Goal: Check status: Check status

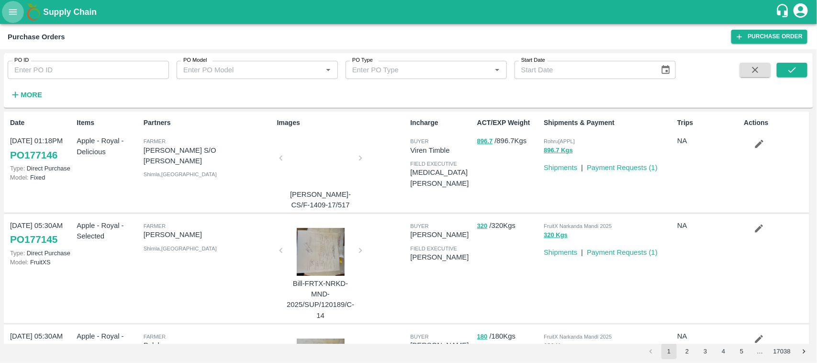
click at [11, 16] on icon "open drawer" at bounding box center [13, 12] width 11 height 11
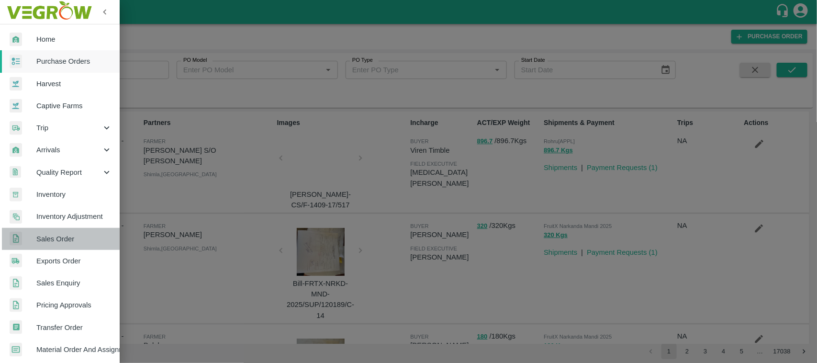
click at [63, 238] on span "Sales Order" at bounding box center [74, 238] width 76 height 11
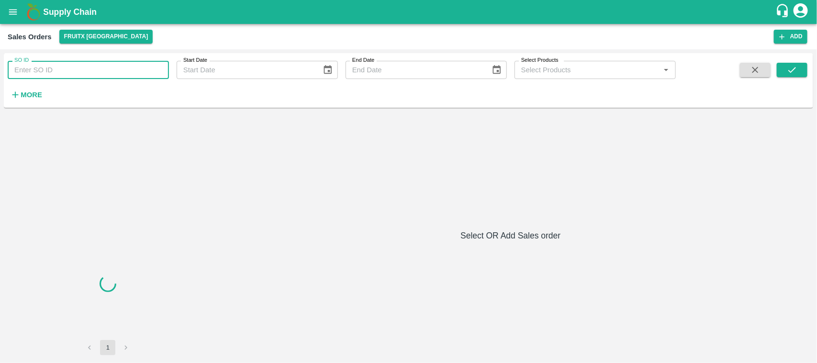
click at [58, 70] on input "SO ID" at bounding box center [88, 70] width 161 height 18
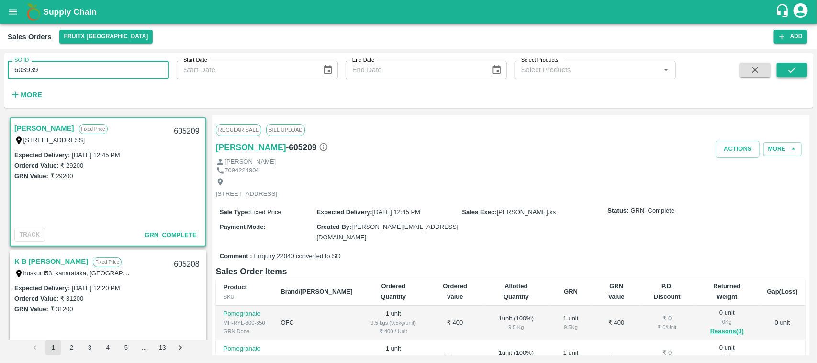
type input "603939"
click at [795, 66] on icon "submit" at bounding box center [791, 70] width 11 height 11
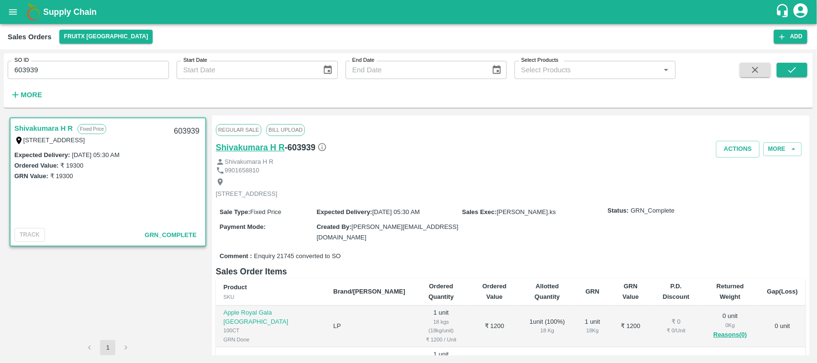
scroll to position [223, 0]
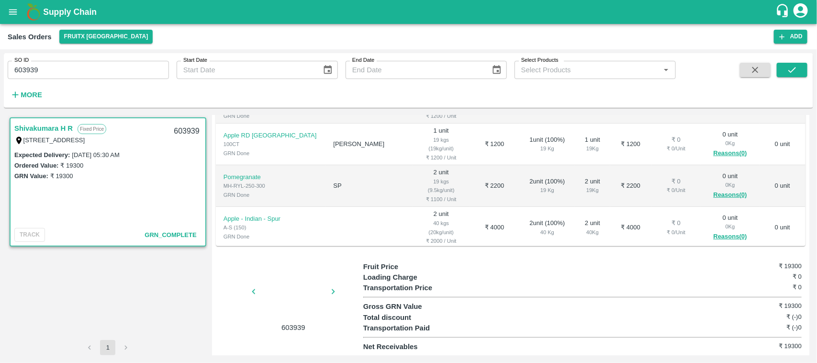
click at [284, 299] on div at bounding box center [293, 294] width 72 height 51
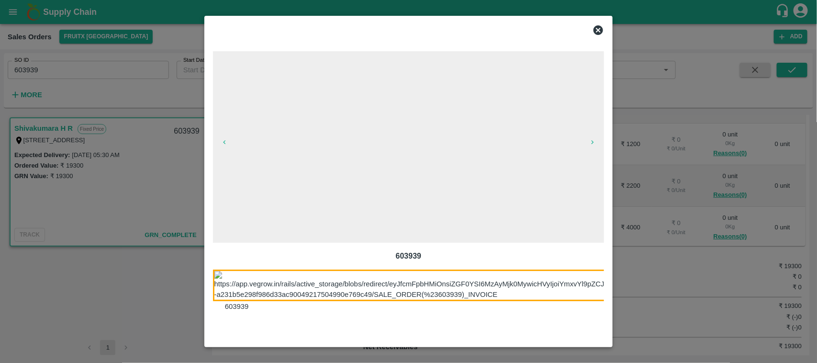
click at [601, 33] on icon at bounding box center [598, 30] width 10 height 10
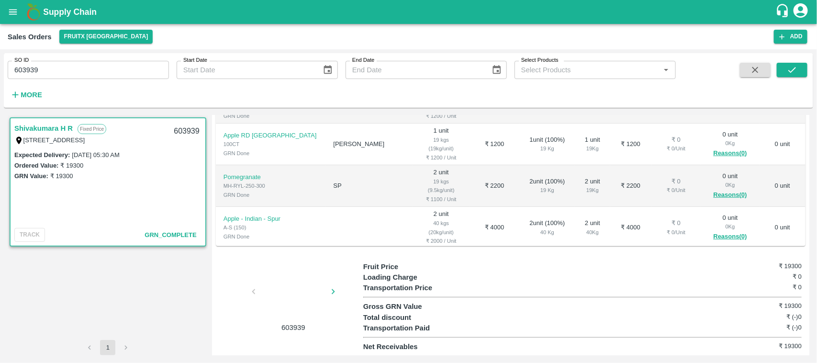
click at [293, 290] on div at bounding box center [293, 294] width 72 height 51
click at [293, 309] on div at bounding box center [293, 294] width 72 height 51
drag, startPoint x: 293, startPoint y: 309, endPoint x: 295, endPoint y: 263, distance: 46.0
click at [295, 263] on div "603939" at bounding box center [289, 296] width 147 height 71
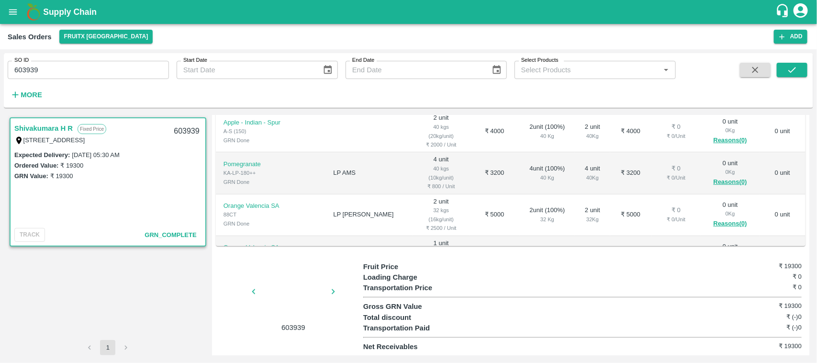
click at [269, 305] on div at bounding box center [293, 294] width 72 height 51
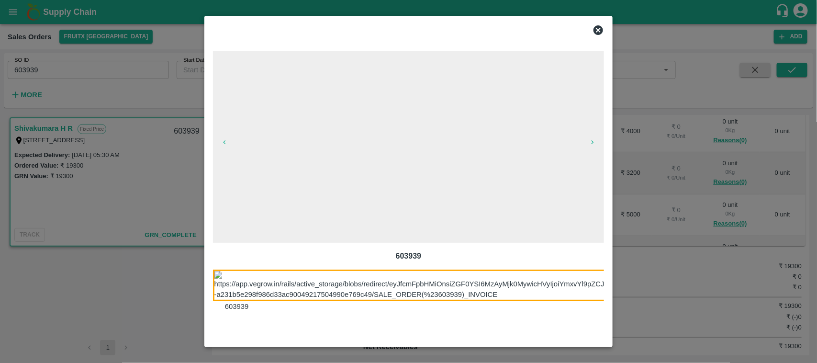
click at [241, 280] on img at bounding box center [420, 285] width 415 height 32
click at [241, 280] on img at bounding box center [408, 285] width 415 height 32
click at [383, 288] on img at bounding box center [408, 285] width 415 height 32
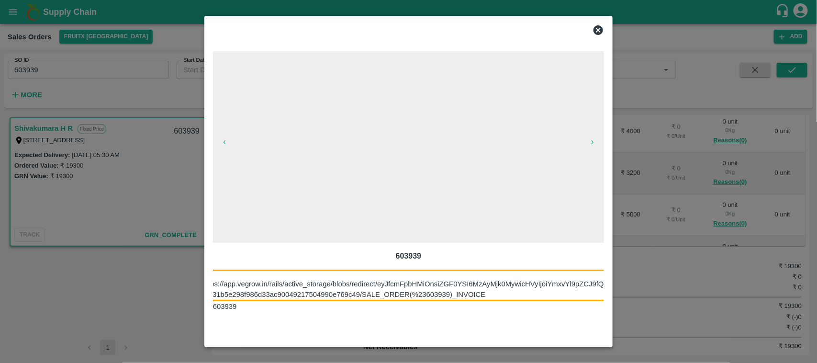
click at [603, 27] on icon at bounding box center [597, 29] width 11 height 11
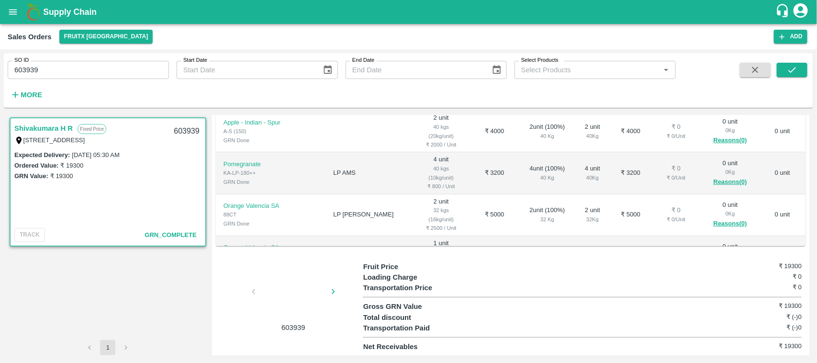
click at [269, 322] on p "603939" at bounding box center [293, 327] width 72 height 11
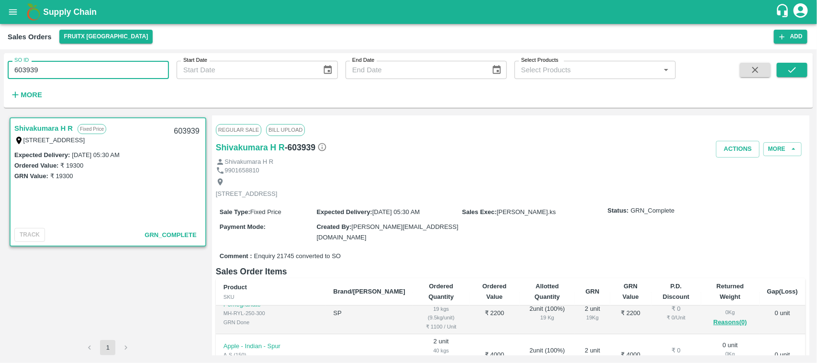
drag, startPoint x: 61, startPoint y: 67, endPoint x: 0, endPoint y: 93, distance: 66.0
click at [0, 93] on div "SO ID 603939 SO ID Start Date Start Date End Date End Date Select Products Sele…" at bounding box center [408, 205] width 817 height 313
click at [13, 1] on button "open drawer" at bounding box center [13, 12] width 22 height 22
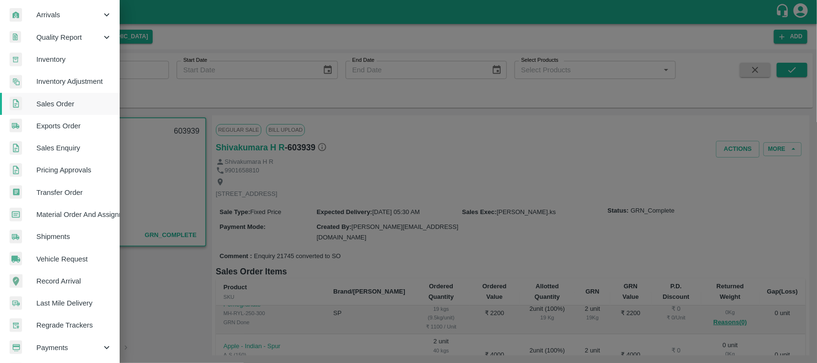
scroll to position [132, 0]
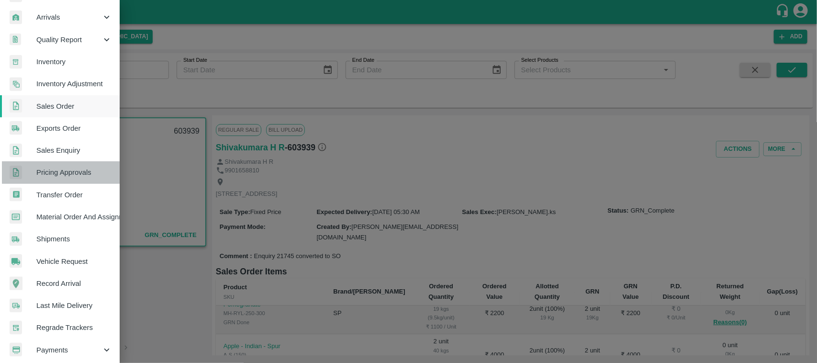
click at [70, 173] on span "Pricing Approvals" at bounding box center [74, 172] width 76 height 11
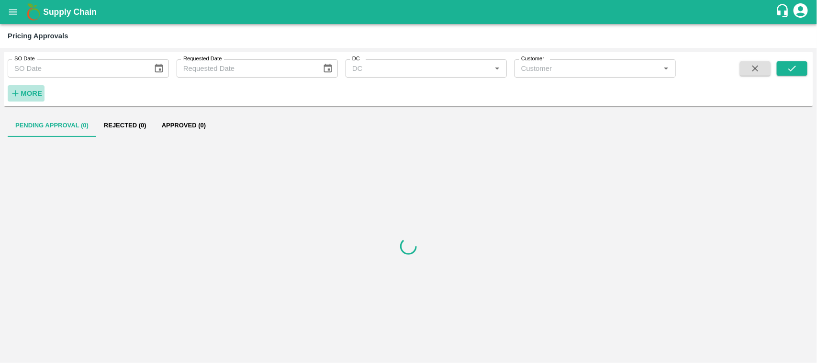
click at [25, 96] on strong "More" at bounding box center [32, 93] width 22 height 8
click at [216, 94] on input "SO ID" at bounding box center [257, 94] width 161 height 18
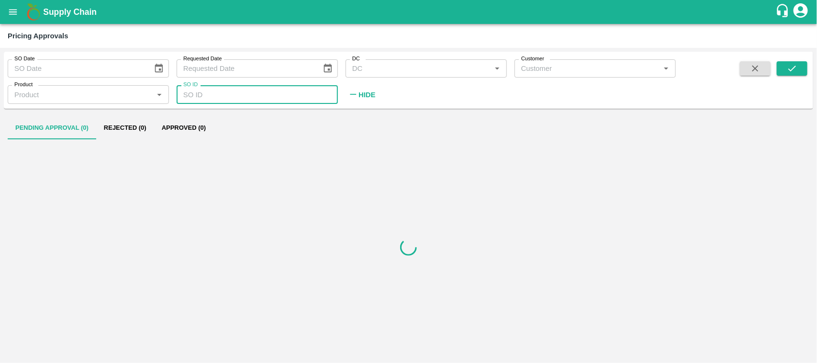
paste input "text"
click at [798, 65] on button "submit" at bounding box center [791, 68] width 31 height 14
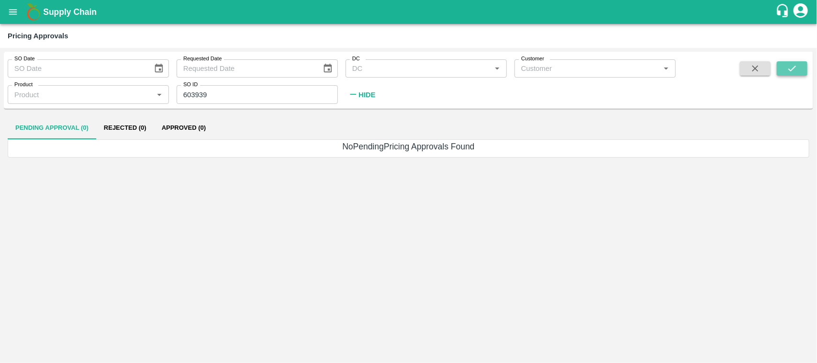
click at [785, 66] on button "submit" at bounding box center [791, 68] width 31 height 14
click at [245, 88] on input "603939" at bounding box center [257, 94] width 161 height 18
type input "603939"
click at [784, 71] on button "submit" at bounding box center [791, 68] width 31 height 14
